Goal: Task Accomplishment & Management: Use online tool/utility

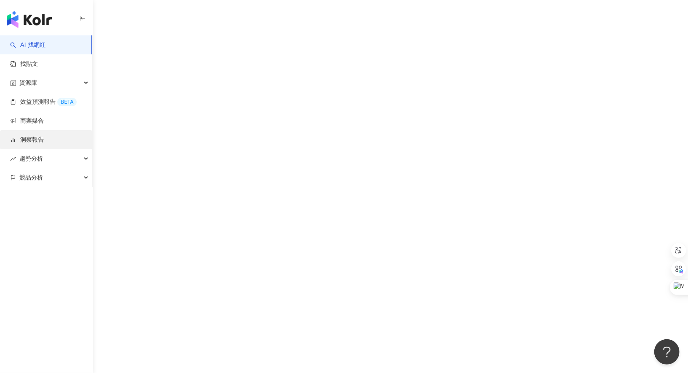
click at [44, 141] on link "洞察報告" at bounding box center [27, 140] width 34 height 8
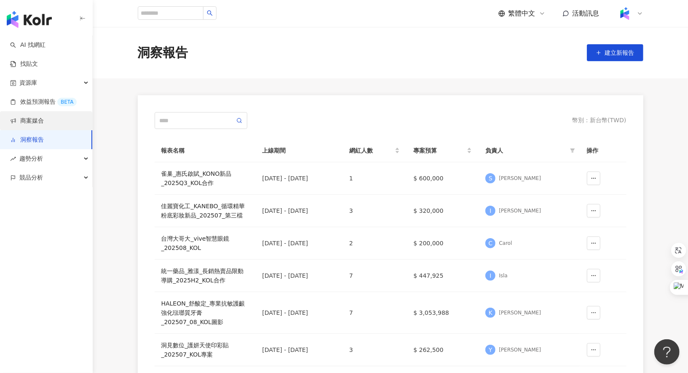
click at [44, 121] on link "商案媒合" at bounding box center [27, 121] width 34 height 8
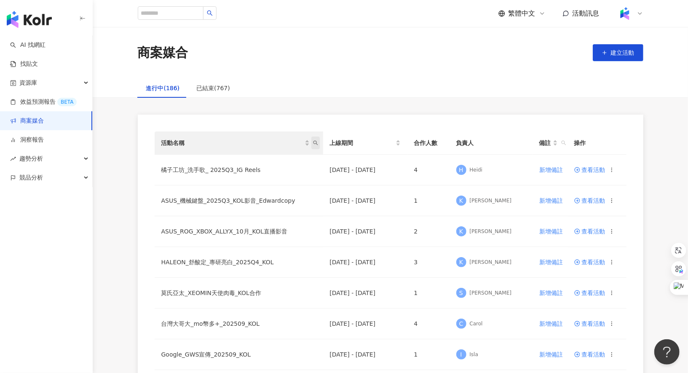
click at [319, 141] on span "活動名稱" at bounding box center [315, 142] width 8 height 13
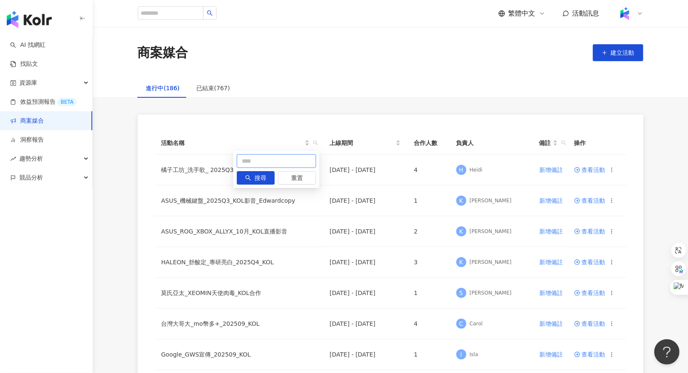
click at [274, 165] on input "text" at bounding box center [276, 160] width 79 height 13
paste input "***"
type input "***"
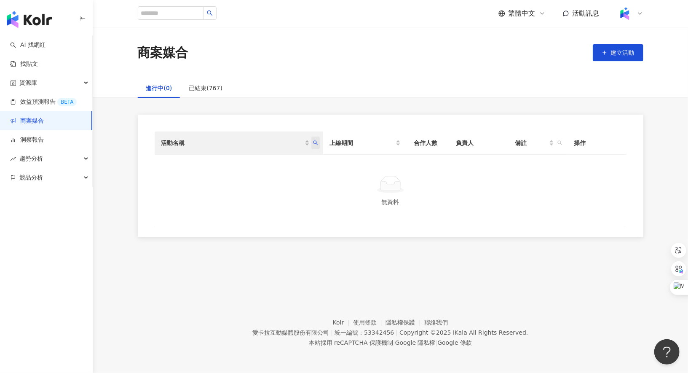
click at [317, 145] on icon "search" at bounding box center [315, 142] width 5 height 5
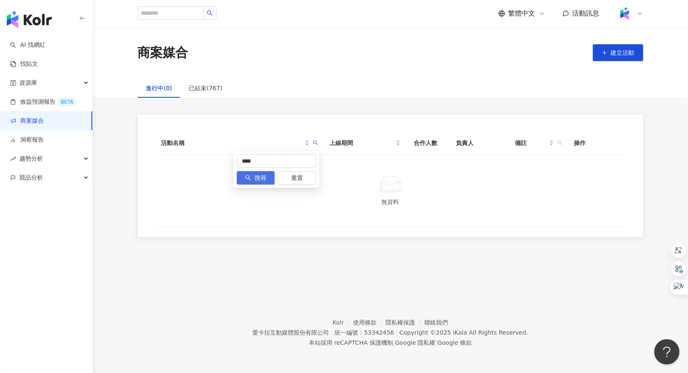
click at [262, 179] on span "搜尋" at bounding box center [260, 177] width 12 height 13
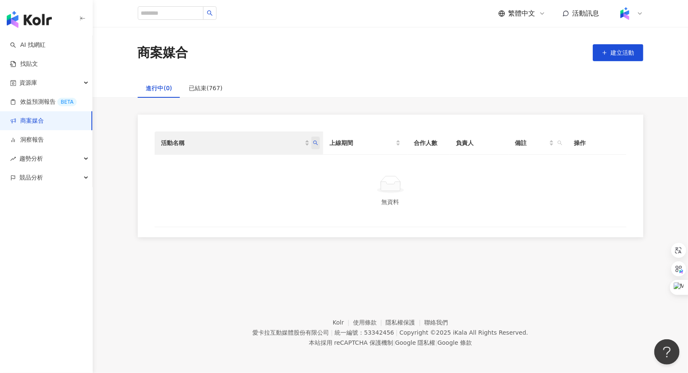
click at [317, 141] on icon "search" at bounding box center [315, 142] width 5 height 5
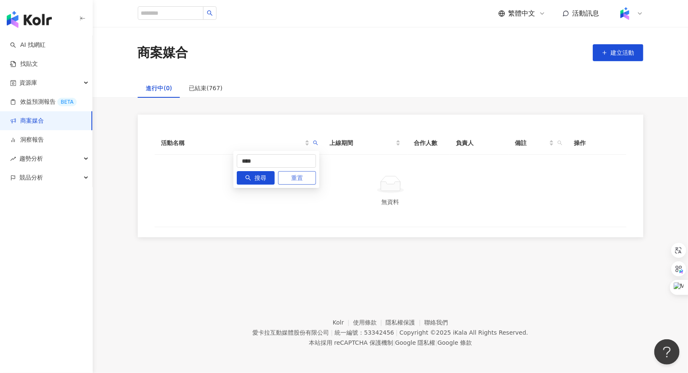
click at [296, 184] on span "重置" at bounding box center [297, 177] width 12 height 13
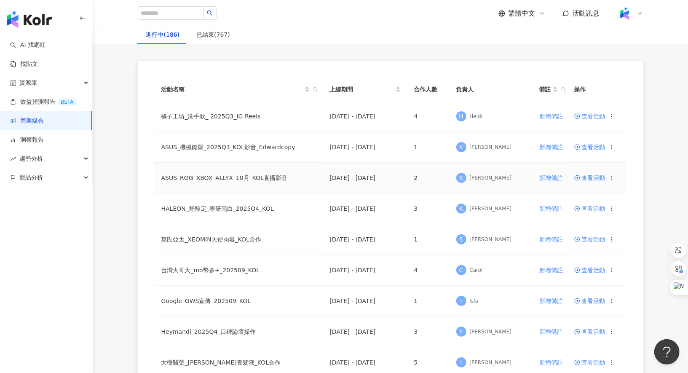
scroll to position [88, 0]
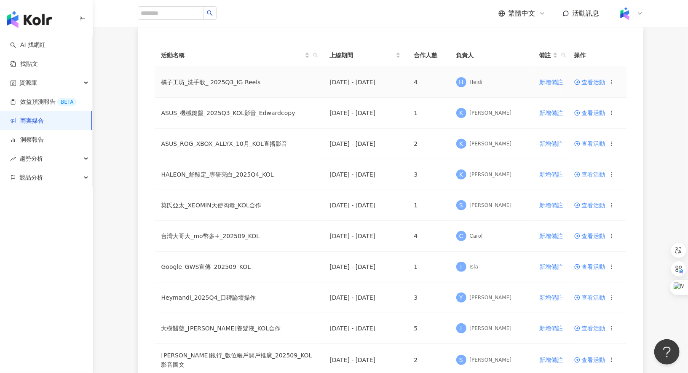
click at [586, 86] on td "查看活動" at bounding box center [596, 82] width 59 height 31
click at [594, 80] on span "查看活動" at bounding box center [589, 82] width 31 height 6
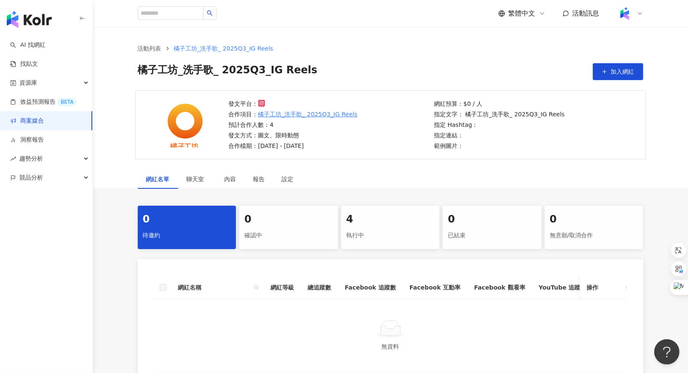
click at [401, 214] on div "4" at bounding box center [390, 219] width 88 height 14
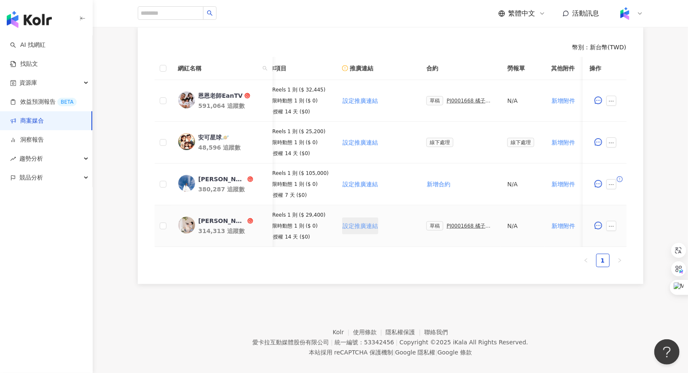
scroll to position [0, 130]
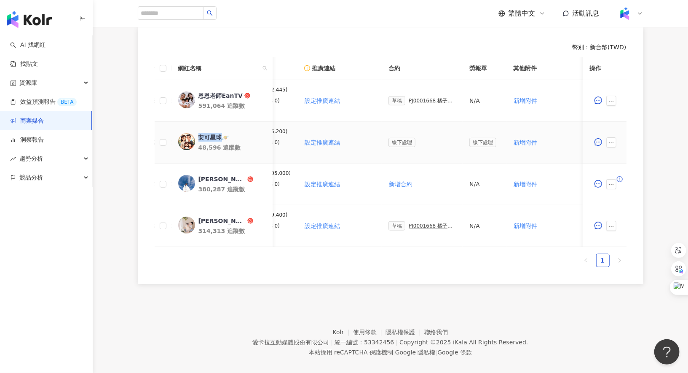
drag, startPoint x: 201, startPoint y: 134, endPoint x: 220, endPoint y: 137, distance: 19.6
click at [220, 137] on div "安可星球🪐" at bounding box center [213, 137] width 31 height 8
copy div "安可星球"
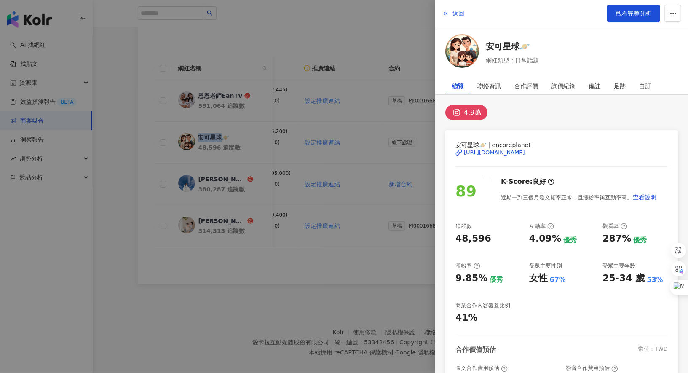
click at [327, 122] on div at bounding box center [344, 186] width 688 height 373
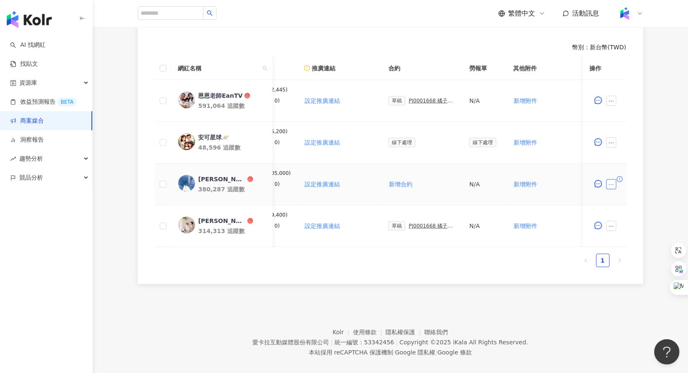
click at [613, 182] on icon "ellipsis" at bounding box center [611, 185] width 6 height 6
click at [637, 198] on span "設定合作條件" at bounding box center [630, 199] width 35 height 9
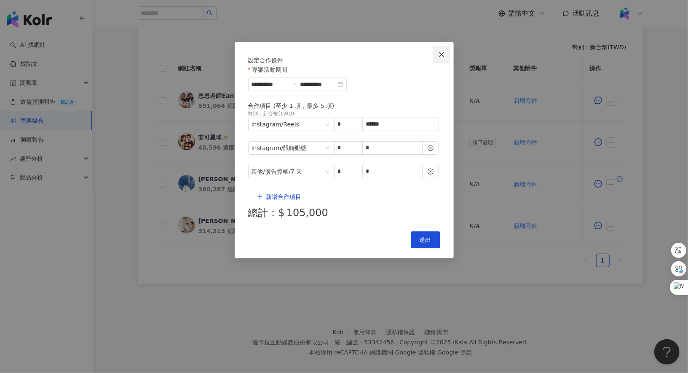
click at [442, 52] on icon "close" at bounding box center [441, 54] width 7 height 7
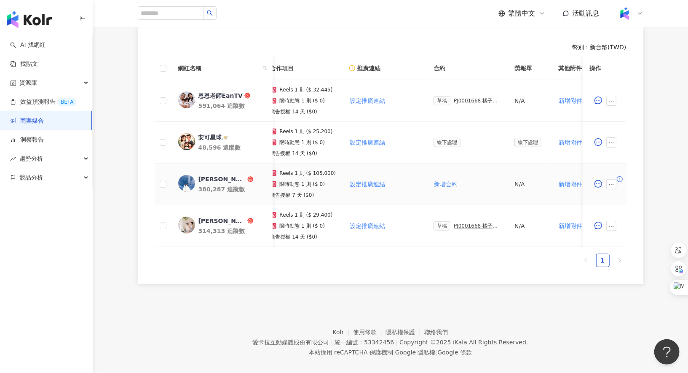
scroll to position [0, 84]
click at [614, 183] on button "button" at bounding box center [611, 184] width 10 height 10
click at [633, 286] on span "查看帳務資訊" at bounding box center [630, 287] width 35 height 9
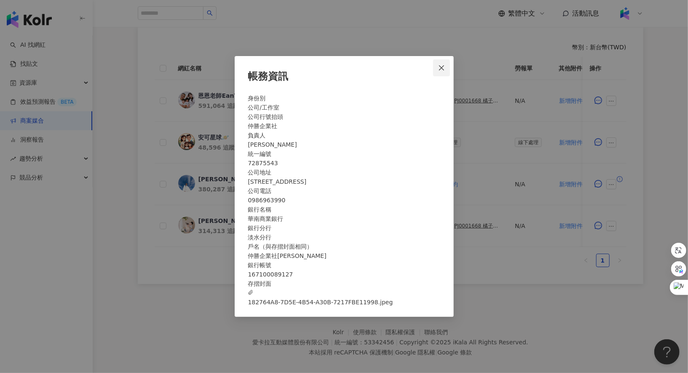
click at [442, 65] on icon "close" at bounding box center [441, 67] width 5 height 5
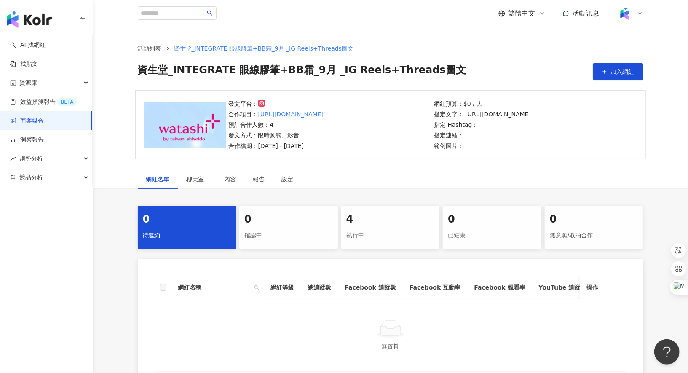
click at [381, 227] on div "4 執行中" at bounding box center [390, 227] width 99 height 43
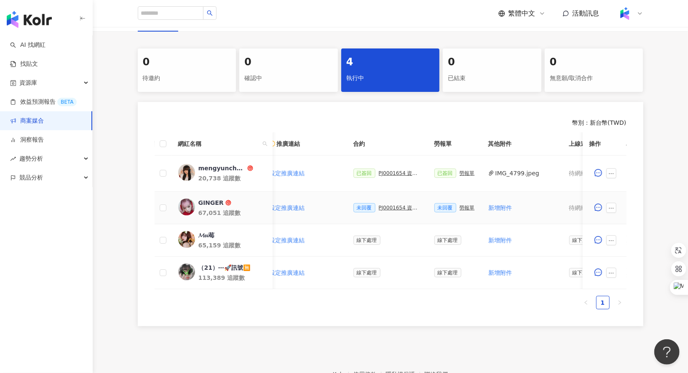
scroll to position [0, 164]
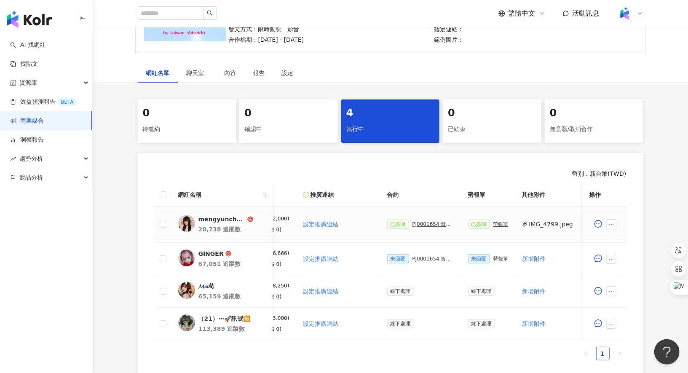
scroll to position [0, 140]
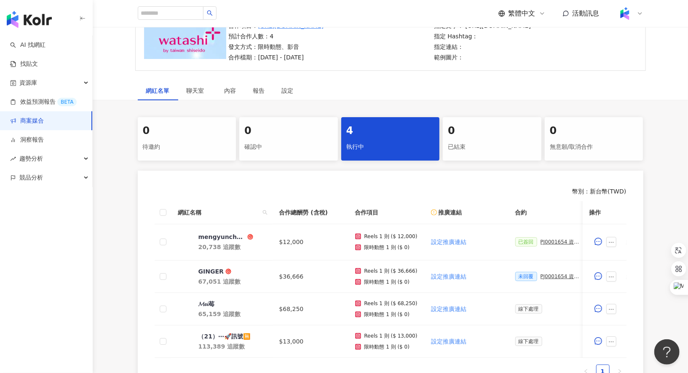
scroll to position [90, 0]
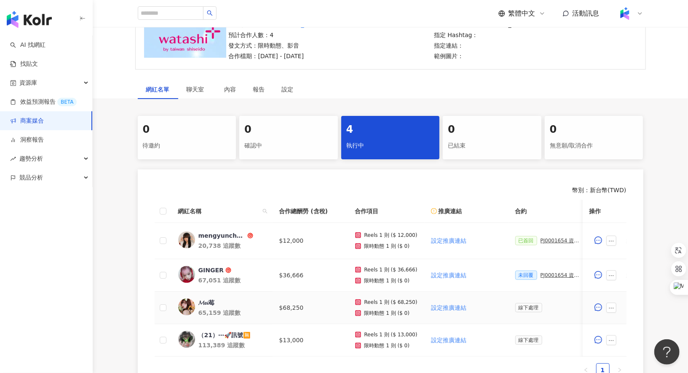
click at [207, 305] on div "𝓜𝓮𝓲莓 65,159 追蹤數" at bounding box center [231, 307] width 67 height 19
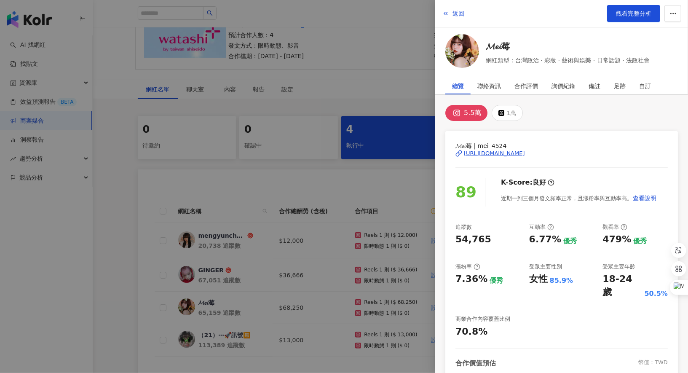
click at [223, 192] on div at bounding box center [344, 186] width 688 height 373
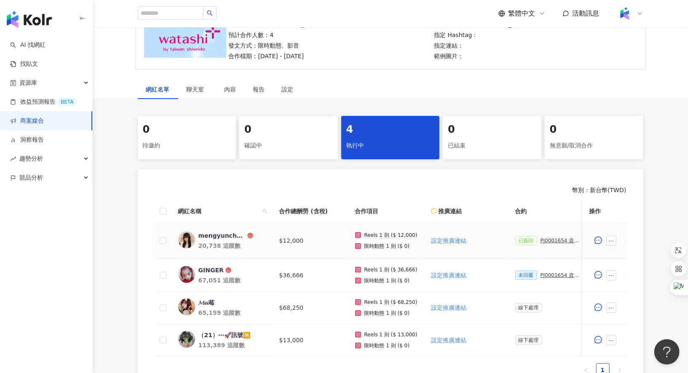
click at [224, 232] on div "mengyunchungxx" at bounding box center [221, 235] width 47 height 8
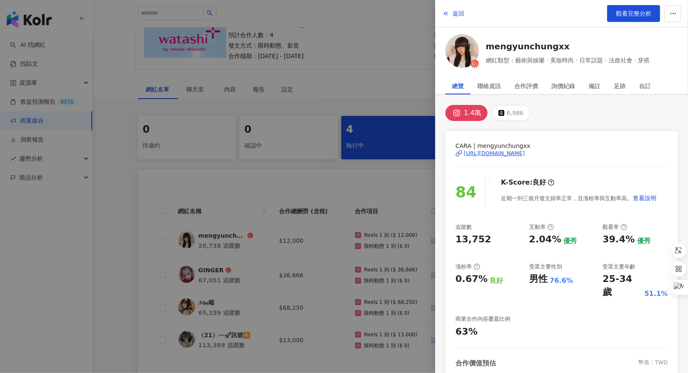
click at [212, 267] on div at bounding box center [344, 186] width 688 height 373
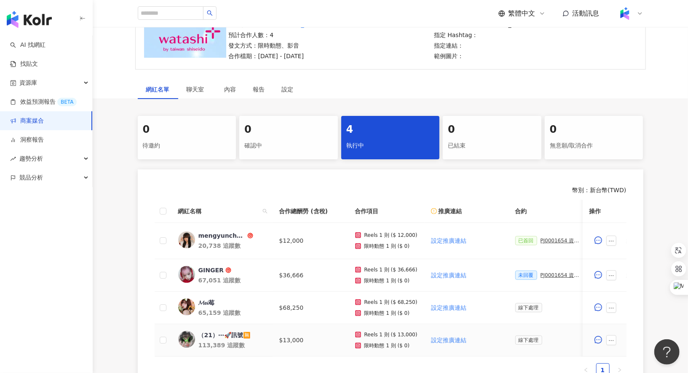
click at [219, 333] on div "（21）⋯🚀訊號🈚️" at bounding box center [224, 335] width 52 height 8
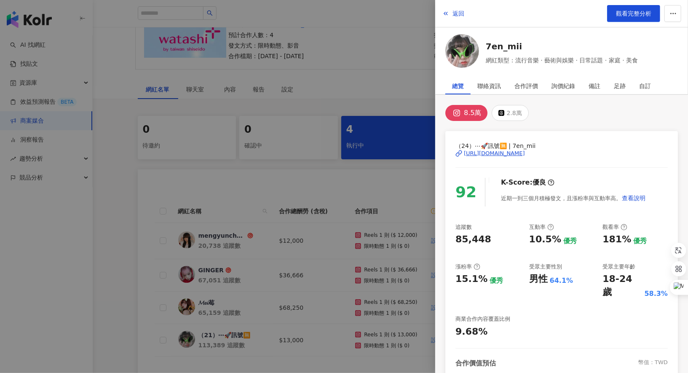
click at [291, 263] on div at bounding box center [344, 186] width 688 height 373
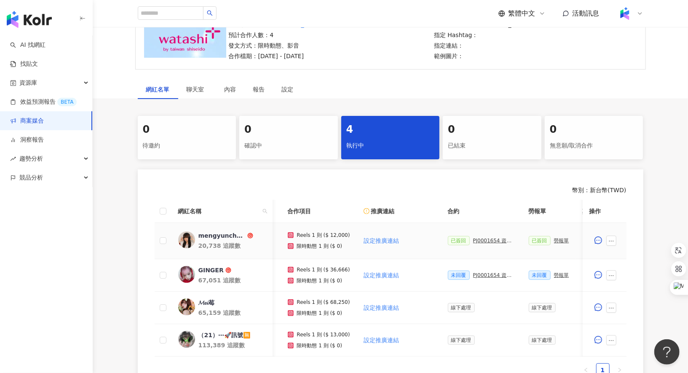
scroll to position [0, 107]
